Goal: Task Accomplishment & Management: Manage account settings

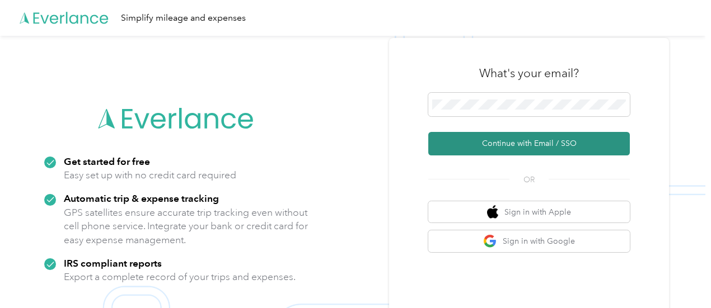
click at [513, 143] on button "Continue with Email / SSO" at bounding box center [528, 144] width 201 height 24
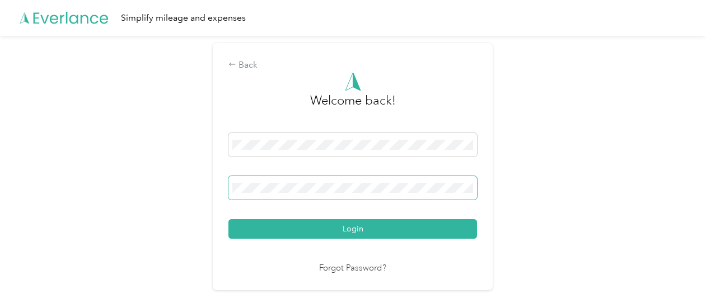
click at [306, 180] on span at bounding box center [352, 188] width 248 height 24
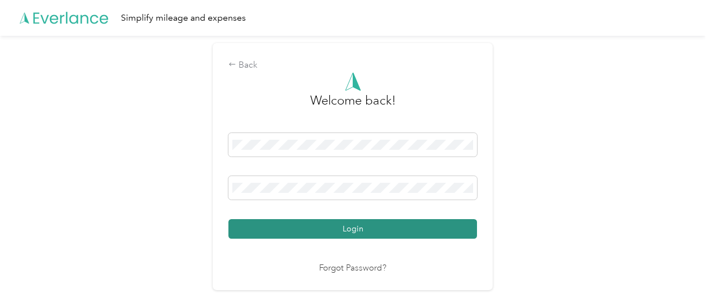
click at [347, 225] on button "Login" at bounding box center [352, 229] width 248 height 20
click at [336, 227] on button "Login" at bounding box center [352, 229] width 248 height 20
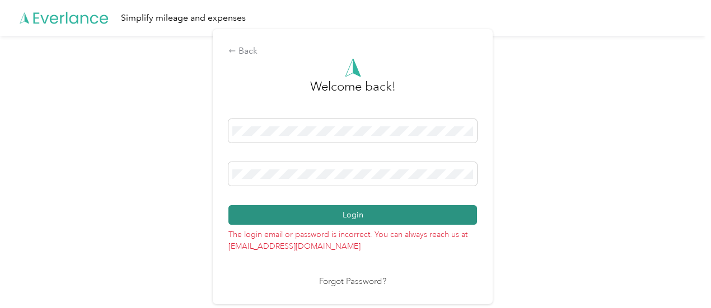
click at [356, 218] on button "Login" at bounding box center [352, 215] width 248 height 20
